Goal: Complete application form

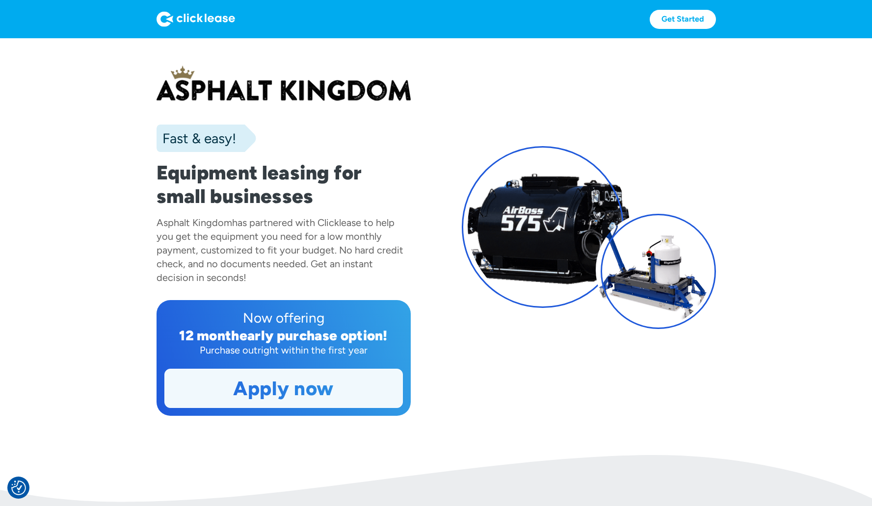
click at [304, 390] on link "Apply now" at bounding box center [283, 388] width 237 height 38
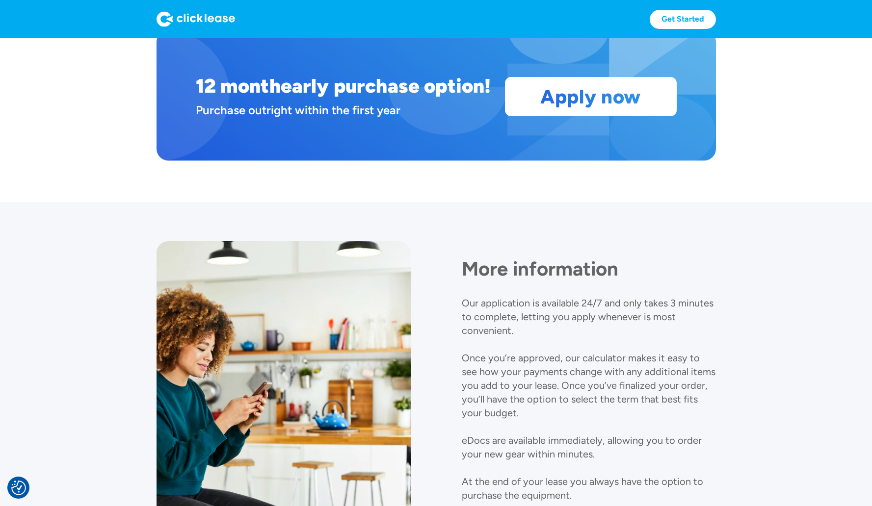
scroll to position [1015, 0]
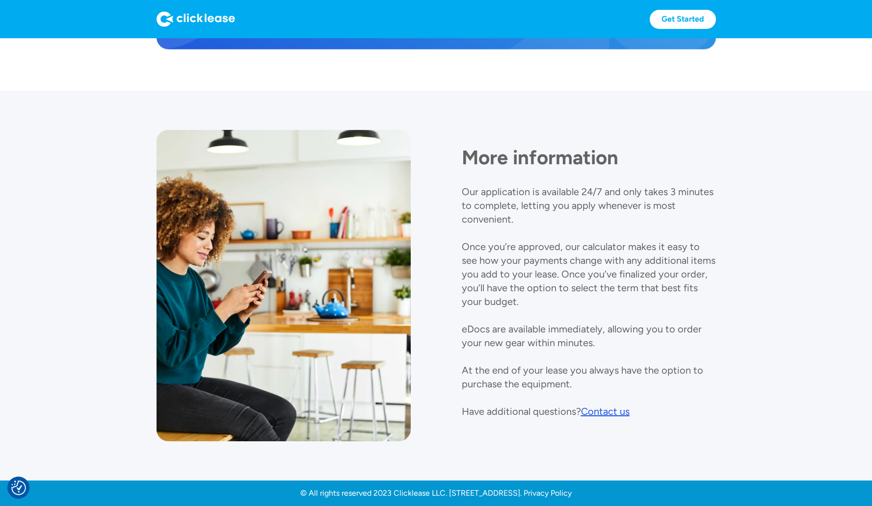
click at [610, 408] on div "Contact us" at bounding box center [605, 412] width 49 height 12
